Goal: Find specific page/section: Find specific page/section

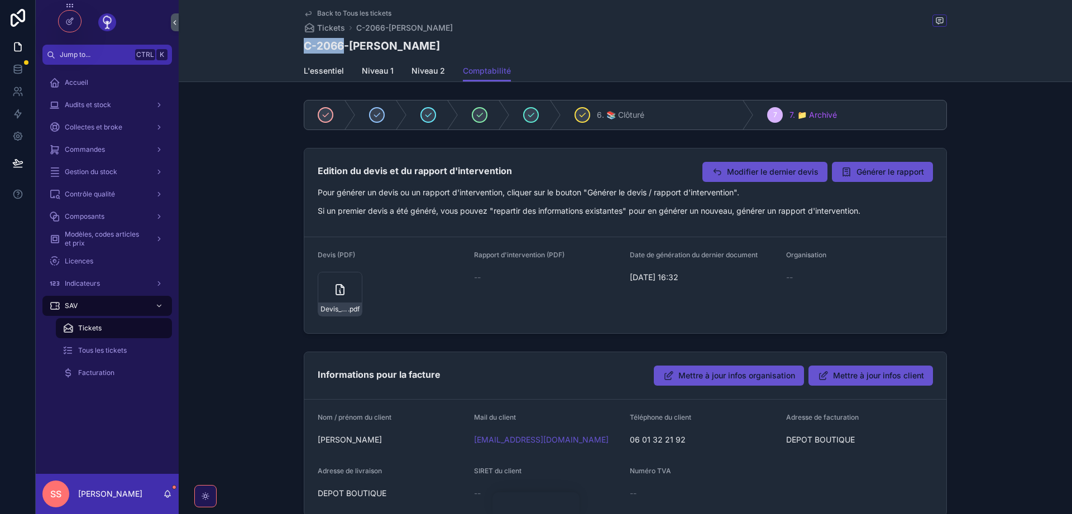
drag, startPoint x: 306, startPoint y: 47, endPoint x: 345, endPoint y: 49, distance: 39.1
click at [345, 49] on h1 "C-2066-JEAN YVES BERTOGAL" at bounding box center [372, 46] width 136 height 16
copy h1 "C-2066"
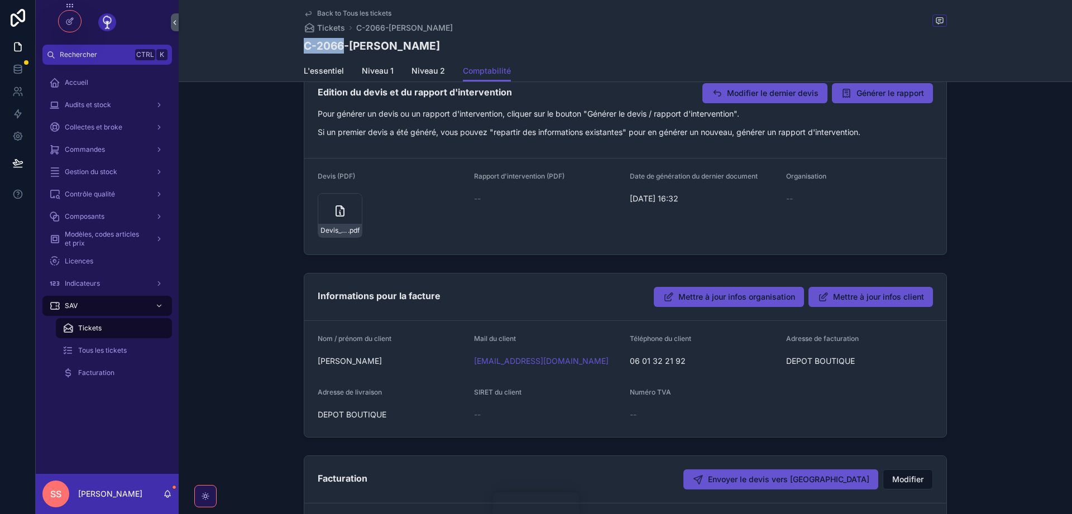
scroll to position [261, 0]
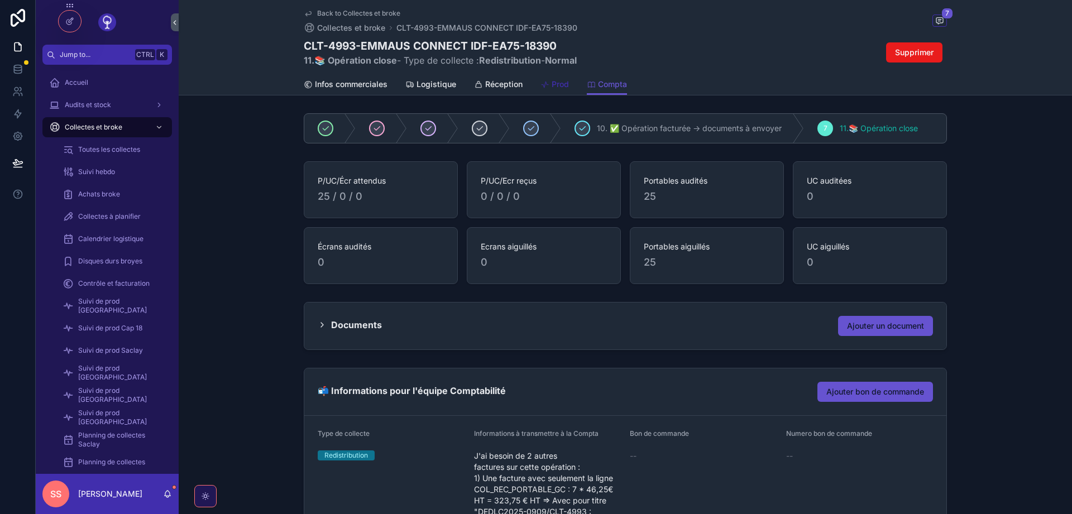
click at [558, 84] on span "Prod" at bounding box center [559, 84] width 17 height 11
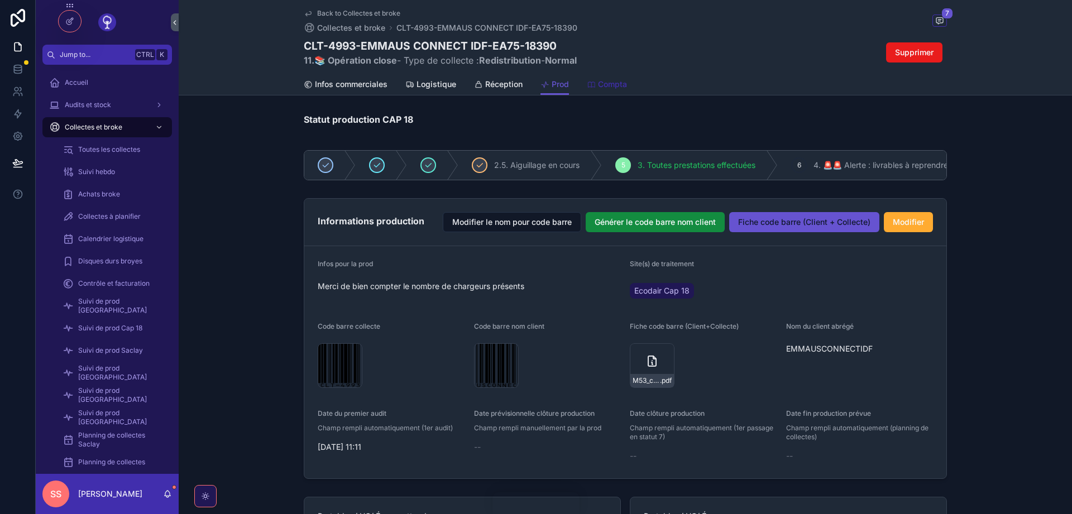
click at [610, 88] on span "Compta" at bounding box center [612, 84] width 29 height 11
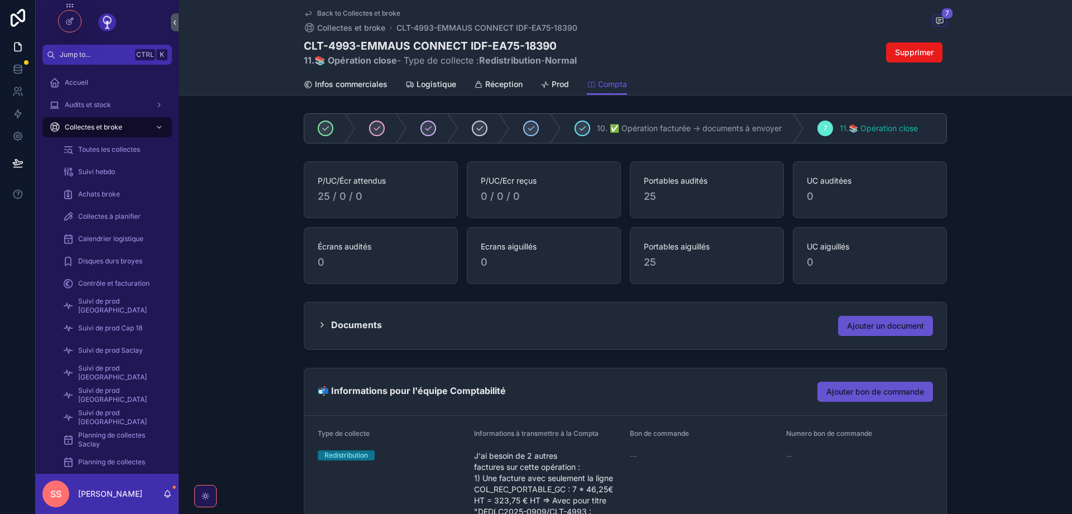
click at [323, 325] on icon "scrollable content" at bounding box center [322, 324] width 9 height 9
click at [322, 323] on icon "scrollable content" at bounding box center [322, 324] width 9 height 9
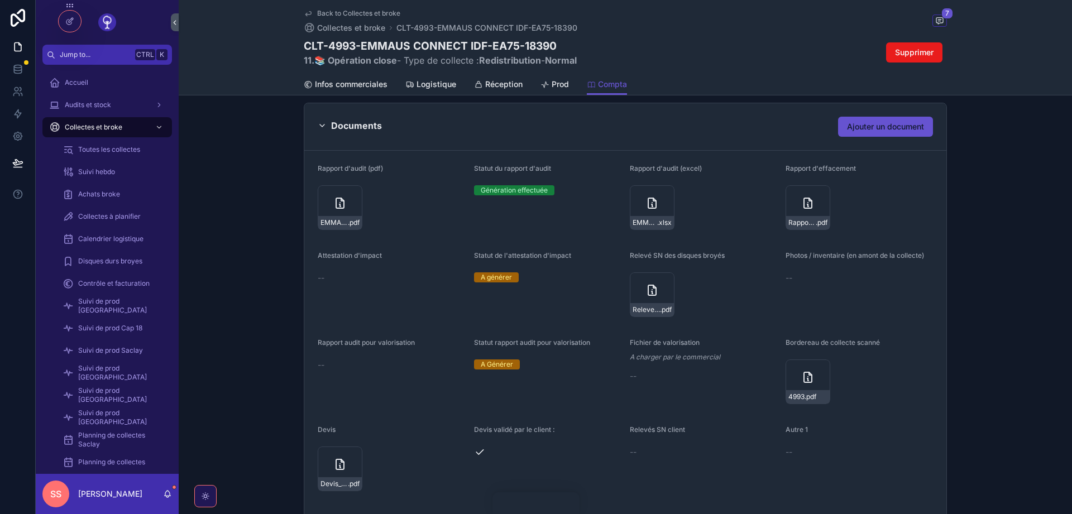
scroll to position [201, 0]
click at [806, 204] on icon "scrollable content" at bounding box center [807, 201] width 13 height 13
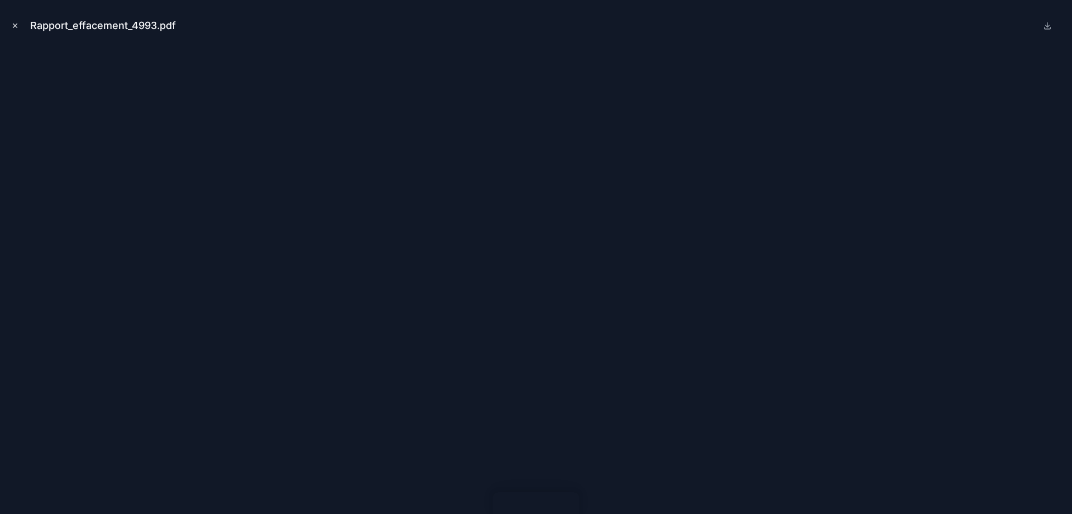
click at [16, 23] on icon "Close modal" at bounding box center [15, 26] width 8 height 8
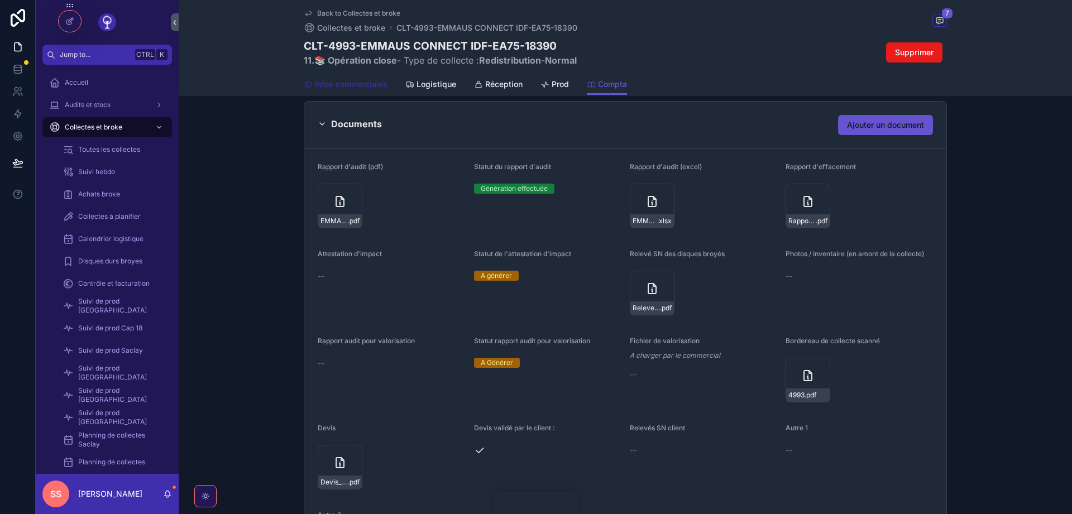
click at [344, 88] on span "Infos commerciales" at bounding box center [351, 84] width 73 height 11
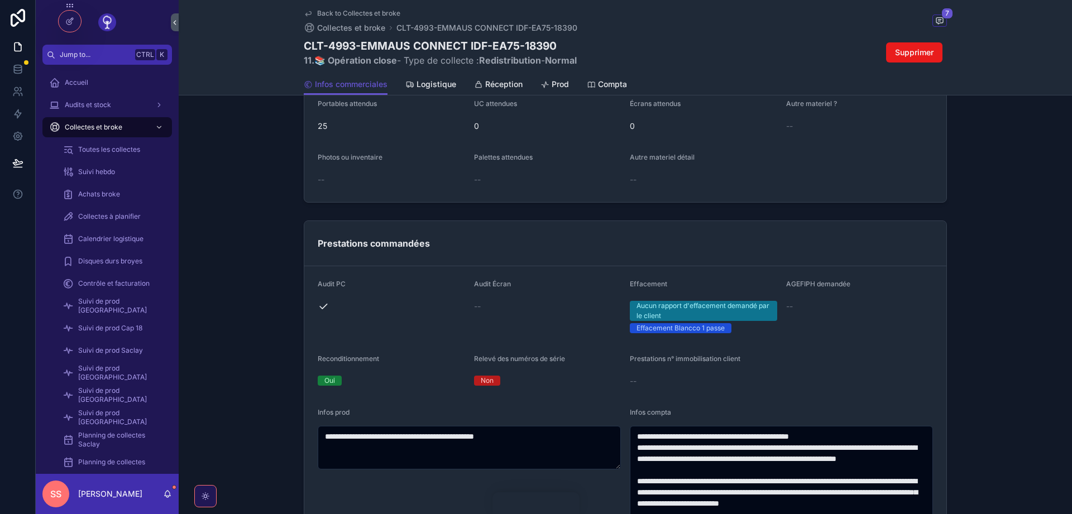
scroll to position [670, 0]
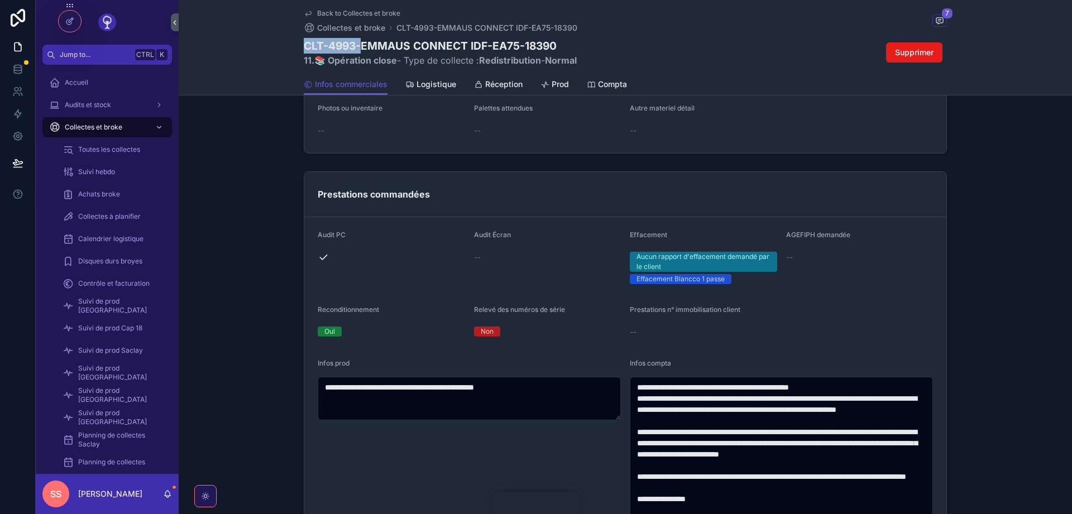
drag, startPoint x: 304, startPoint y: 43, endPoint x: 363, endPoint y: 45, distance: 59.2
click at [363, 45] on h1 "CLT-4993-EMMAUS CONNECT IDF-EA75-18390" at bounding box center [440, 46] width 273 height 16
copy h1 "CLT-4993-"
click at [71, 48] on icon at bounding box center [68, 47] width 4 height 2
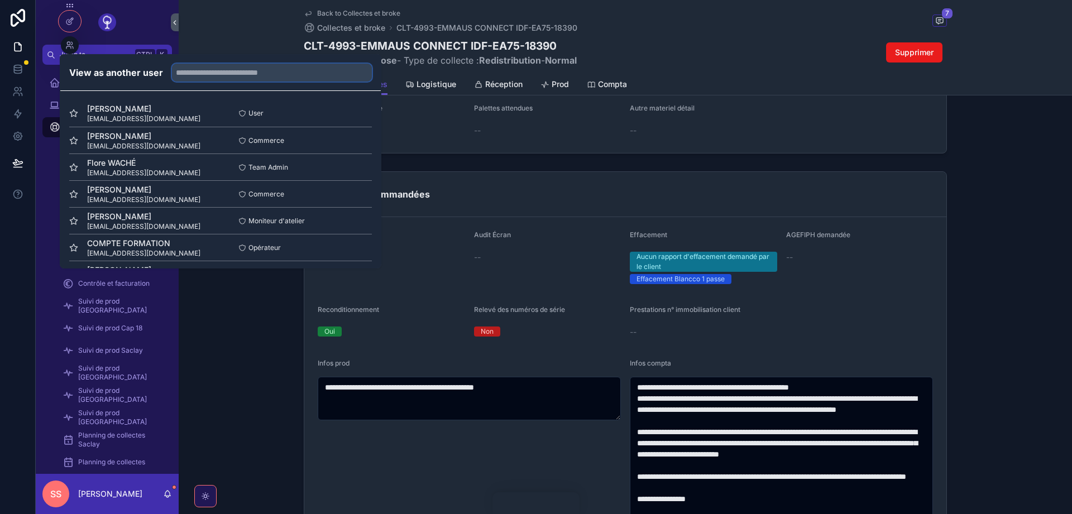
click at [233, 75] on input "text" at bounding box center [272, 73] width 200 height 18
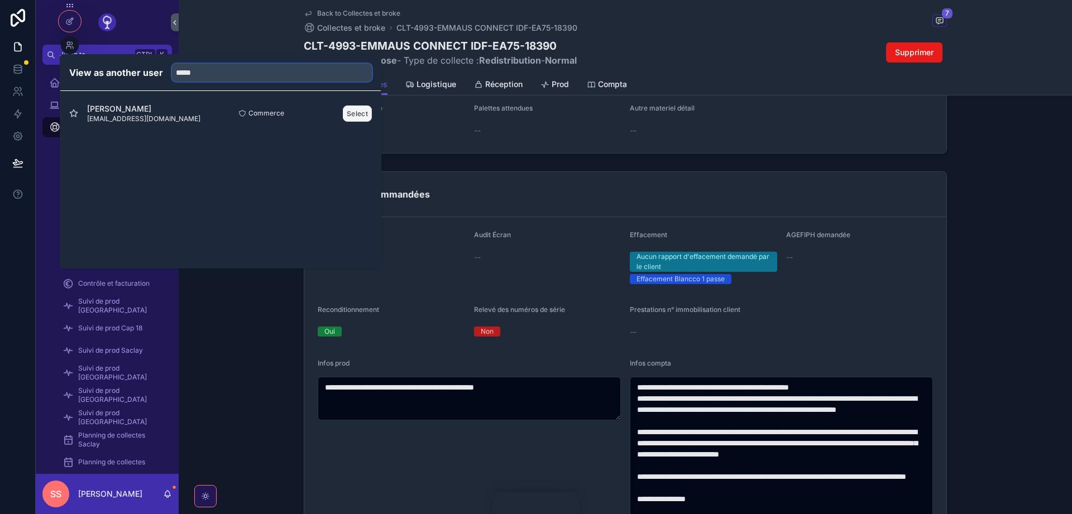
type input "*****"
click at [359, 114] on button "Select" at bounding box center [357, 113] width 29 height 16
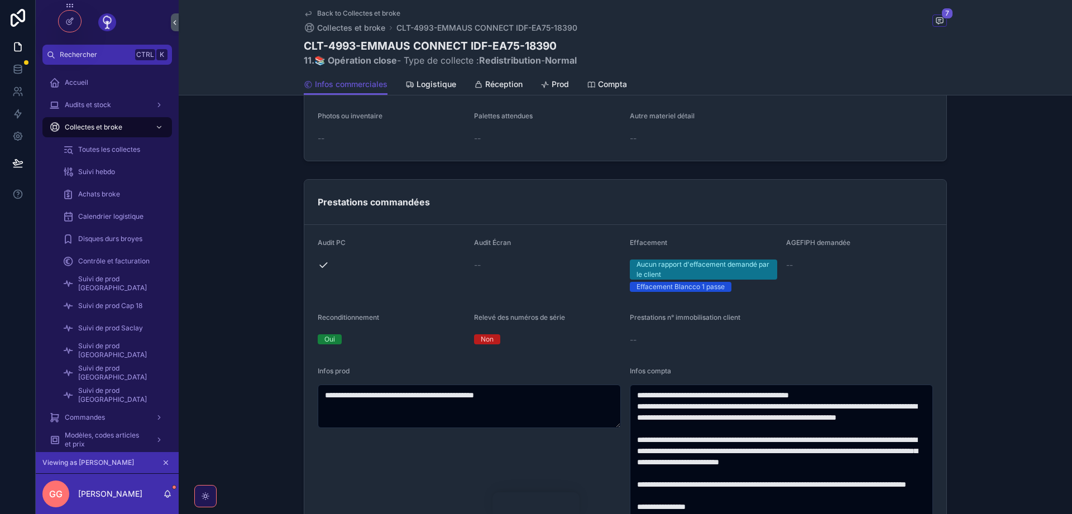
scroll to position [565, 0]
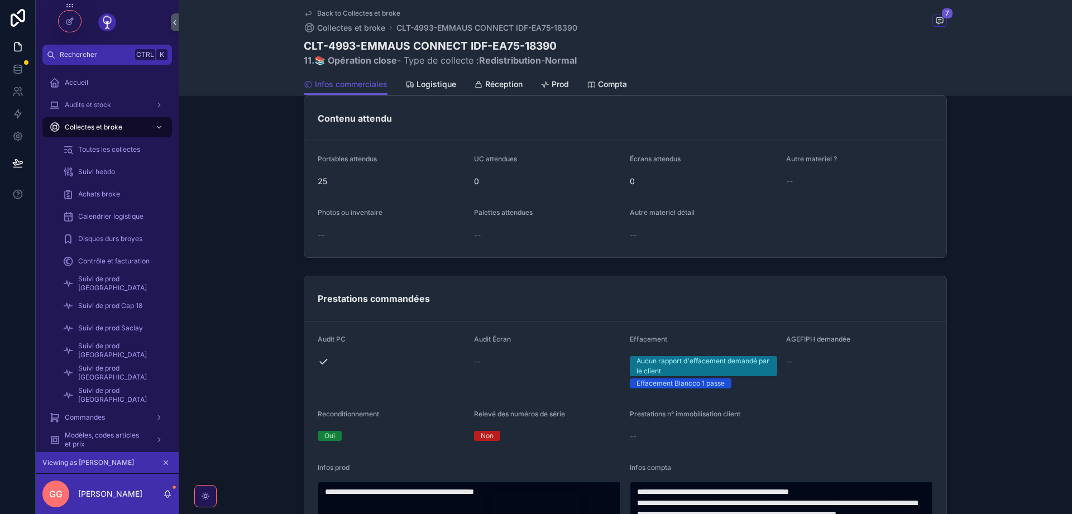
click at [166, 461] on icon "scrollable content" at bounding box center [166, 463] width 8 height 8
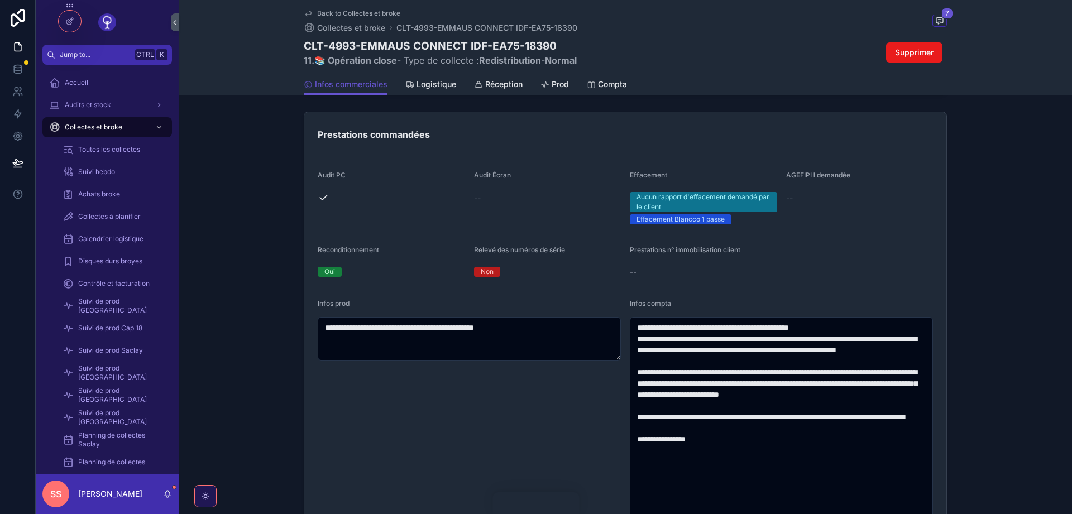
scroll to position [737, 0]
